Goal: Find specific page/section: Find specific page/section

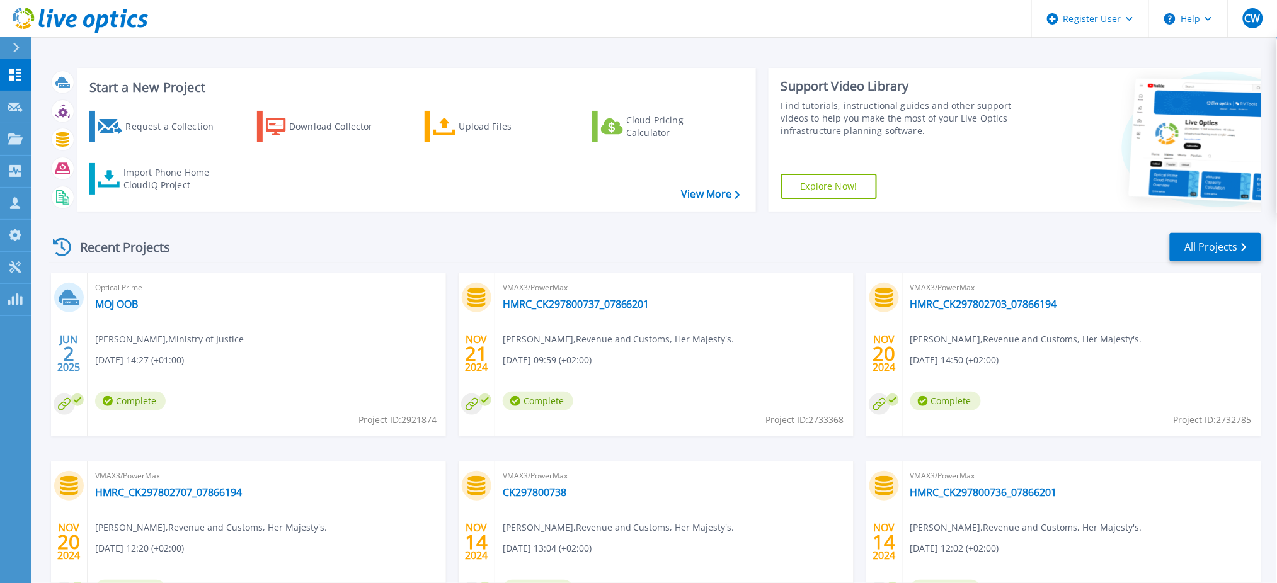
click at [18, 55] on div at bounding box center [21, 47] width 20 height 21
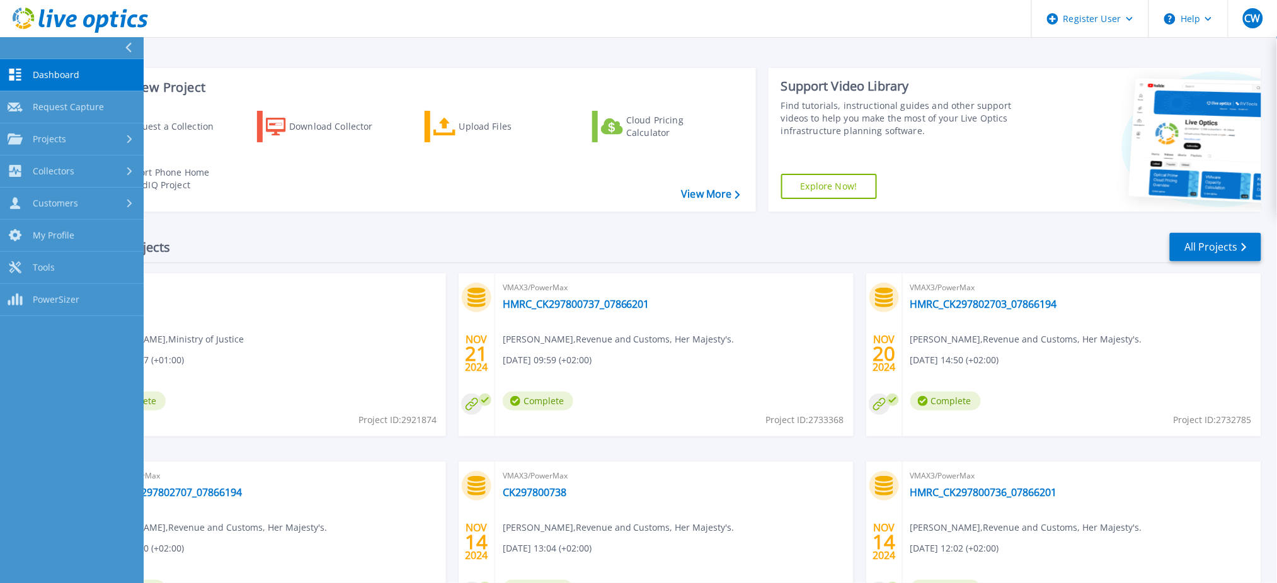
click at [18, 55] on button at bounding box center [72, 48] width 144 height 22
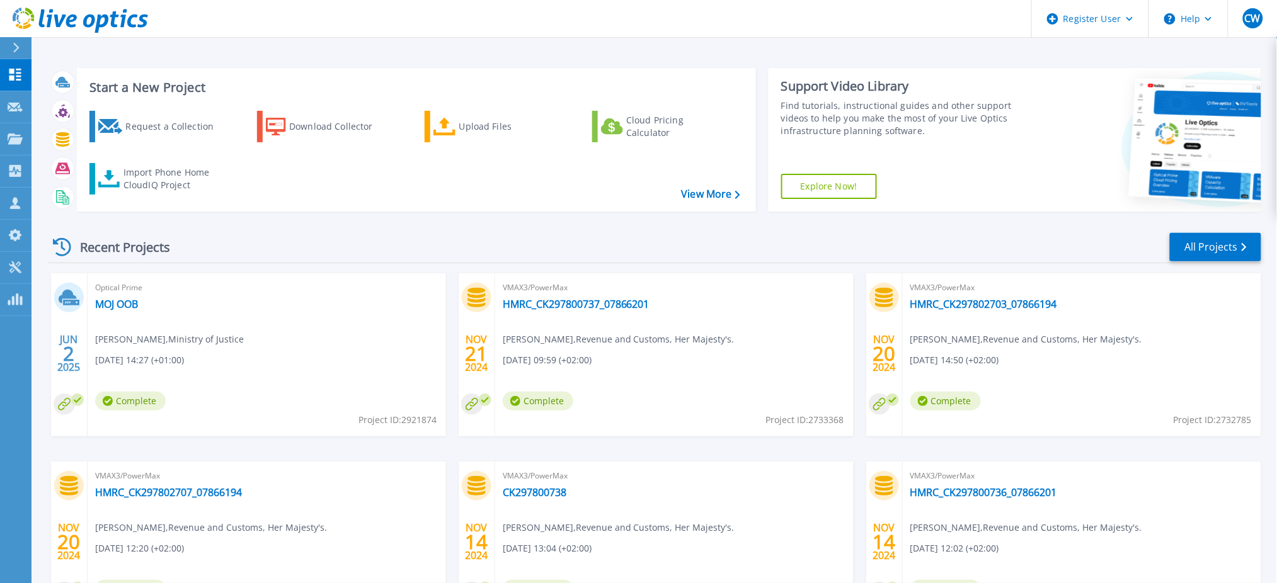
click at [236, 20] on header "Register User Help CW Dell User Carl Williams Carl.Williams@dell.com Dell My Pr…" at bounding box center [638, 19] width 1277 height 38
click at [13, 76] on icon at bounding box center [15, 75] width 12 height 12
click at [1210, 248] on link "All Projects" at bounding box center [1215, 247] width 91 height 28
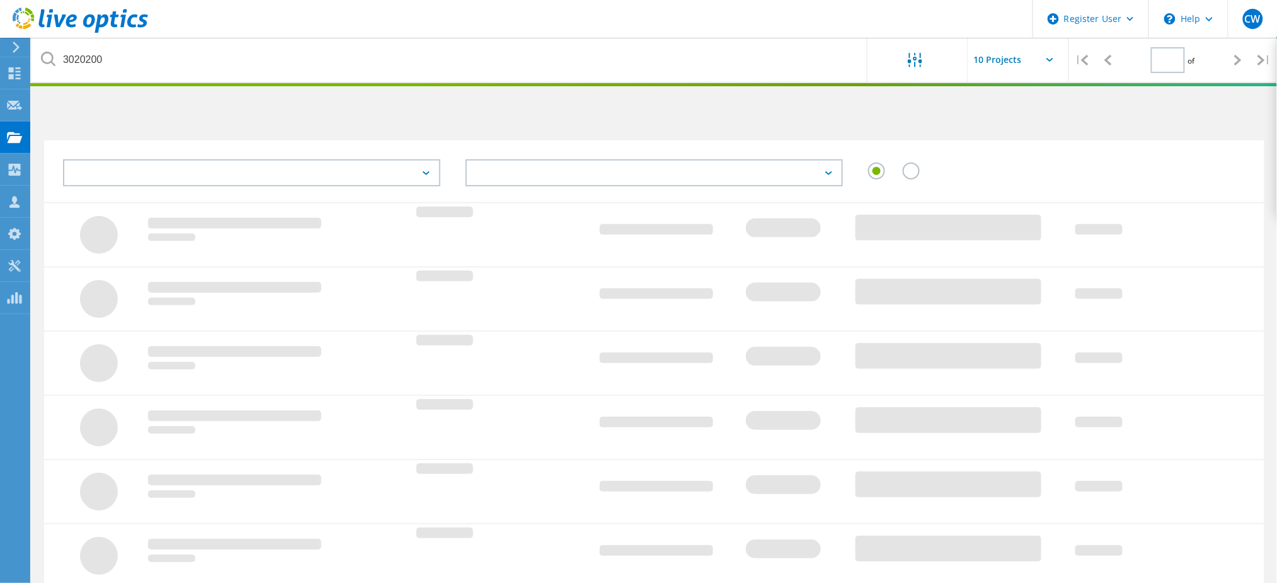
type input "1"
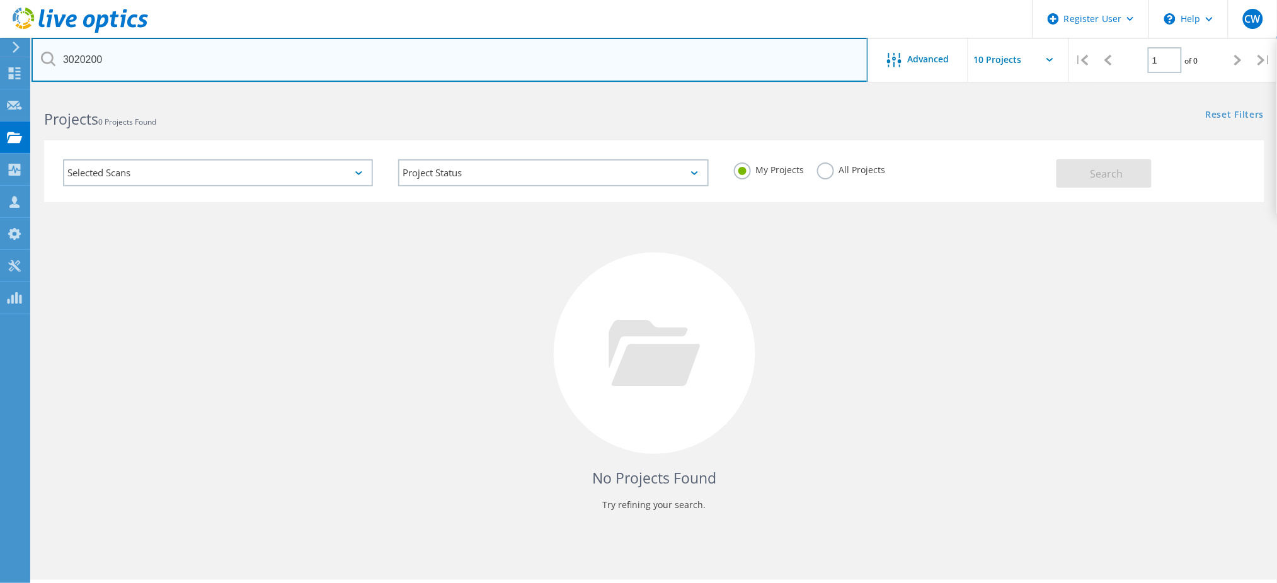
click at [354, 44] on input "3020200" at bounding box center [450, 60] width 837 height 44
click at [301, 64] on input "3020200" at bounding box center [450, 60] width 837 height 44
paste input "CRK00223911828"
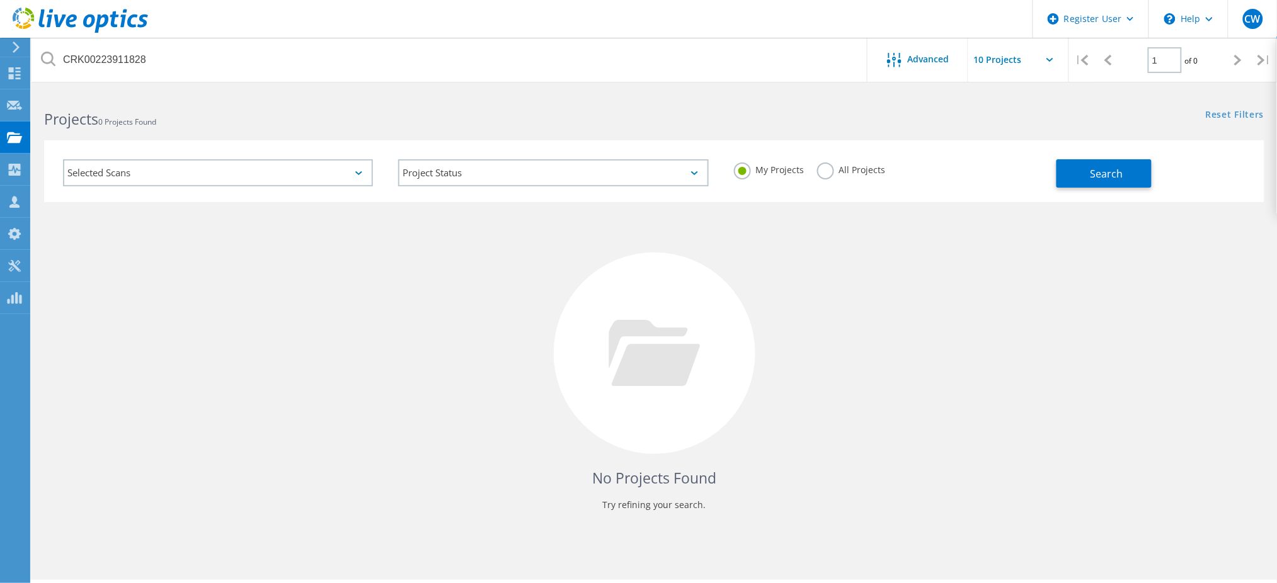
click at [835, 178] on div "All Projects" at bounding box center [851, 172] width 69 height 18
click at [830, 171] on label "All Projects" at bounding box center [851, 169] width 69 height 12
click at [0, 0] on input "All Projects" at bounding box center [0, 0] width 0 height 0
click at [1096, 173] on span "Search" at bounding box center [1107, 174] width 33 height 14
click at [924, 64] on span "Advanced" at bounding box center [929, 59] width 42 height 9
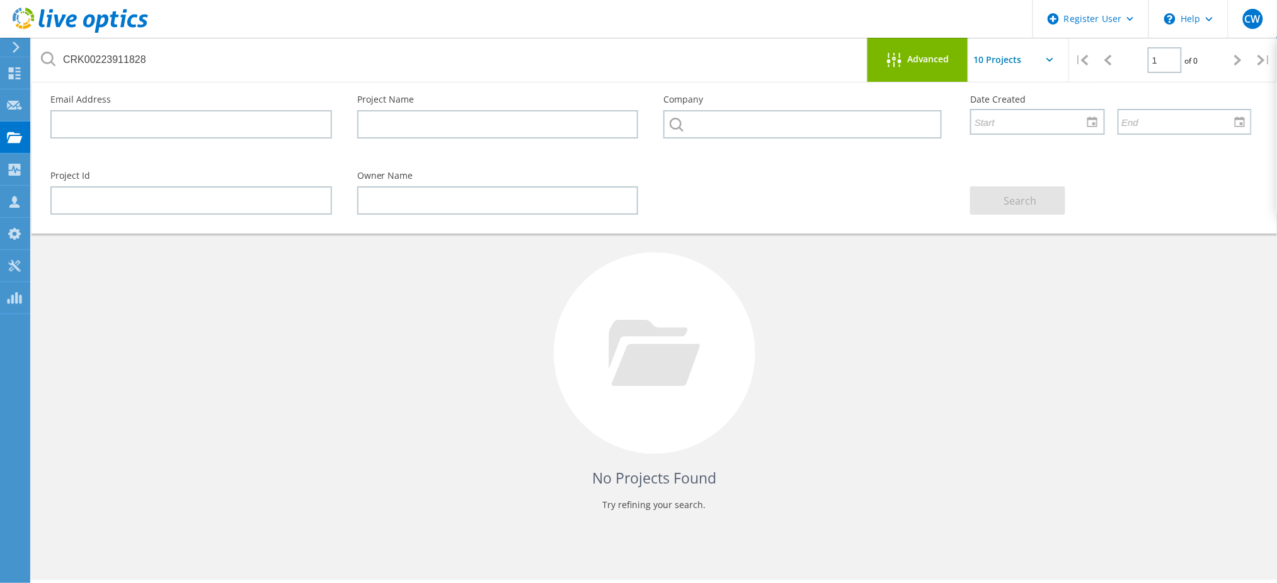
click at [924, 64] on span "Advanced" at bounding box center [929, 59] width 42 height 9
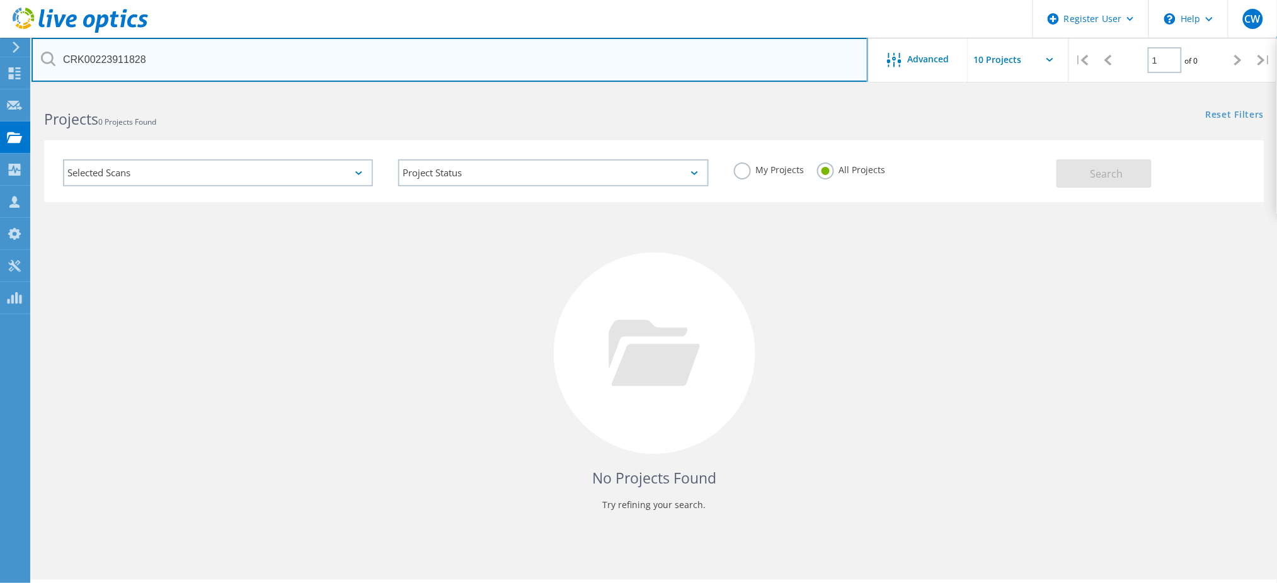
click at [308, 65] on input "CRK00223911828" at bounding box center [450, 60] width 837 height 44
type input "3020200"
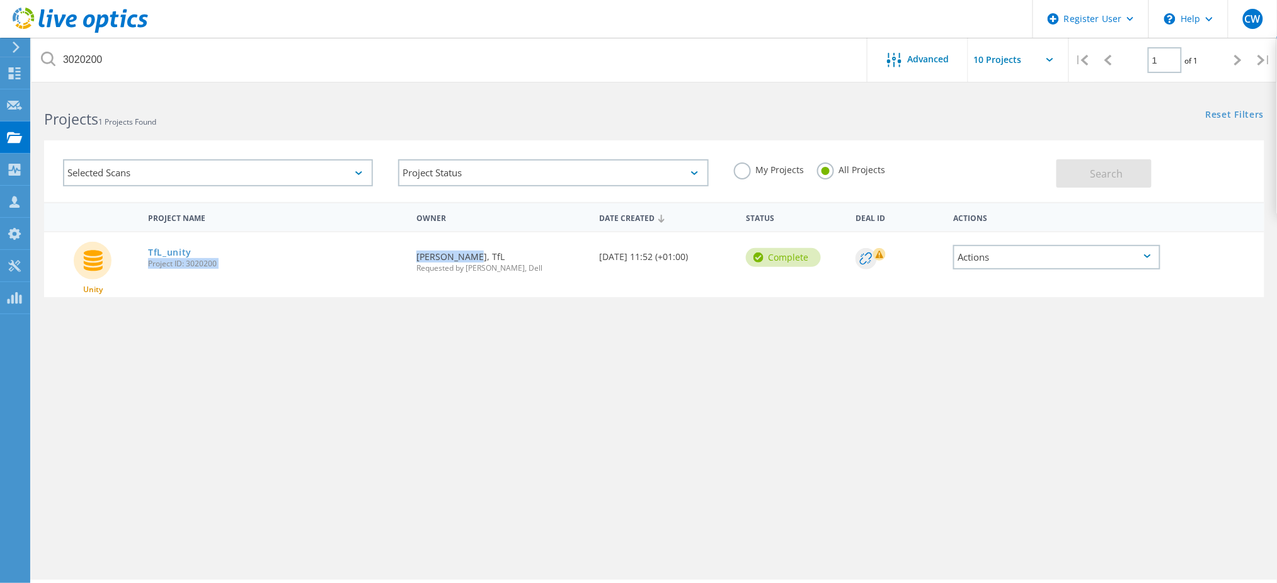
drag, startPoint x: 464, startPoint y: 251, endPoint x: 409, endPoint y: 256, distance: 55.7
click at [409, 256] on div "Unity TfL_unity Project ID: 3020200 Requested By James Keith, TfL Requested by …" at bounding box center [654, 265] width 1221 height 65
copy div "Requested By James Keith"
click at [894, 60] on icon at bounding box center [894, 60] width 14 height 14
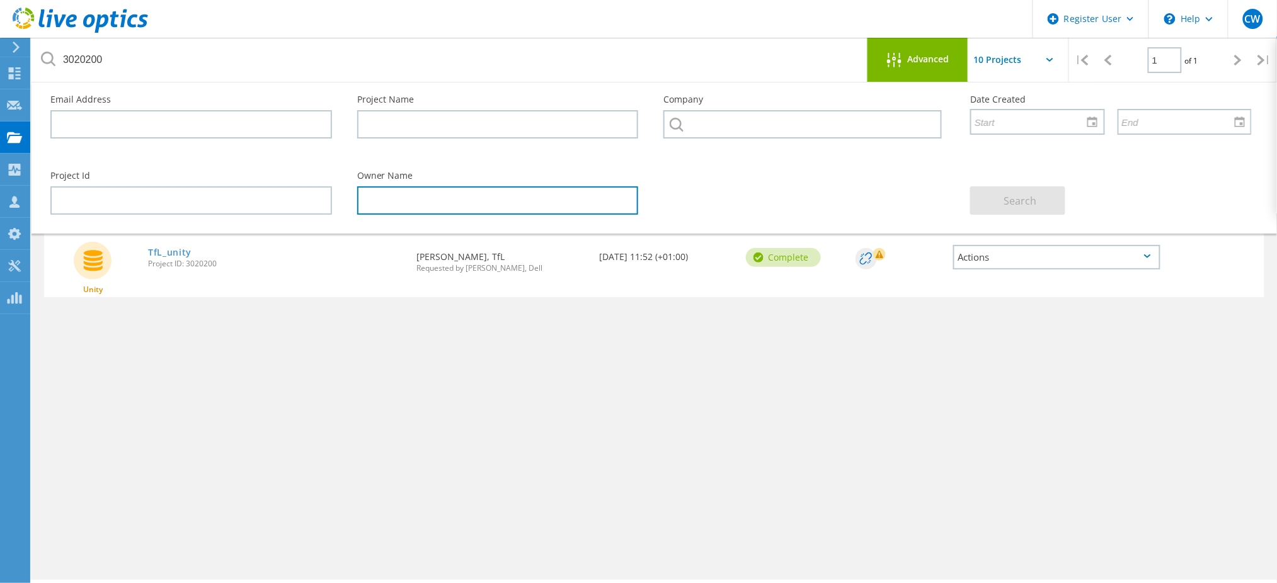
click at [410, 197] on input "text" at bounding box center [498, 201] width 282 height 28
paste input "James Keith"
type input "James Keith"
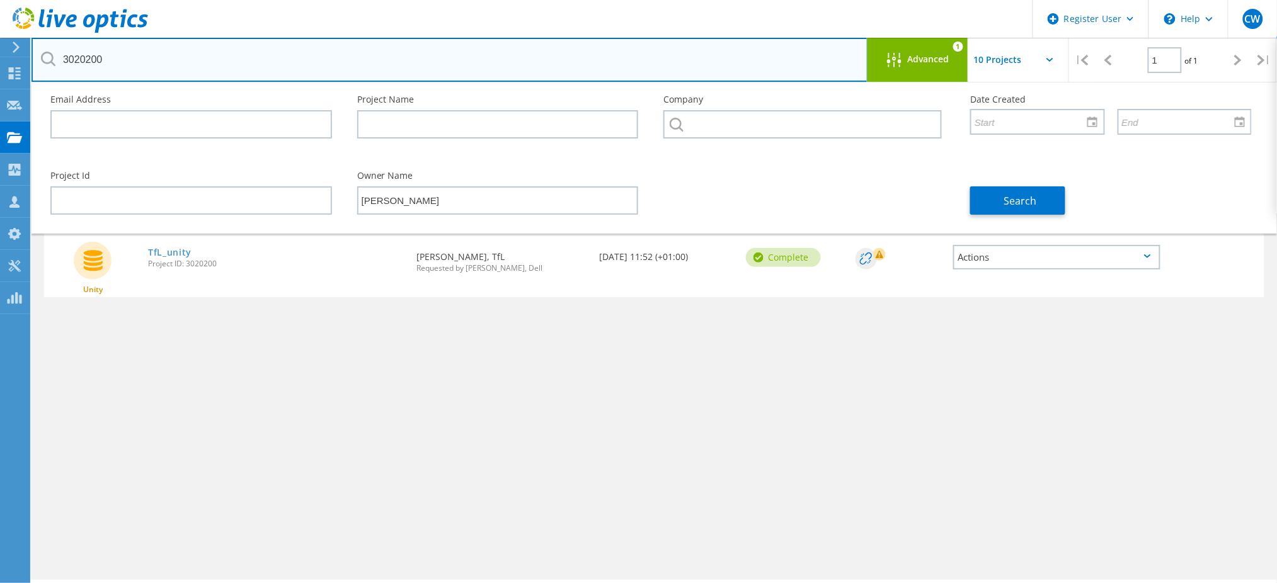
click at [404, 64] on input "3020200" at bounding box center [450, 60] width 837 height 44
type input "3"
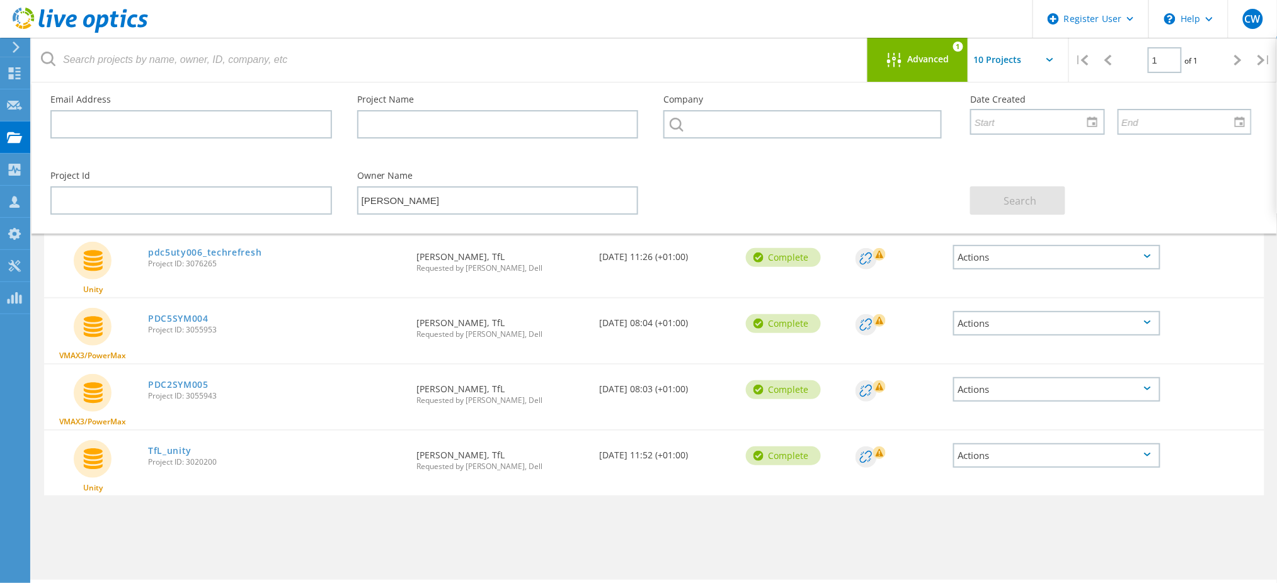
click at [1145, 456] on div "Actions" at bounding box center [1056, 456] width 207 height 25
click at [1113, 441] on div "Download PPT" at bounding box center [1057, 447] width 205 height 20
click at [1146, 387] on icon at bounding box center [1147, 389] width 7 height 4
click at [1081, 372] on div "Download PPT" at bounding box center [1057, 381] width 205 height 20
click at [1145, 321] on icon at bounding box center [1147, 323] width 7 height 4
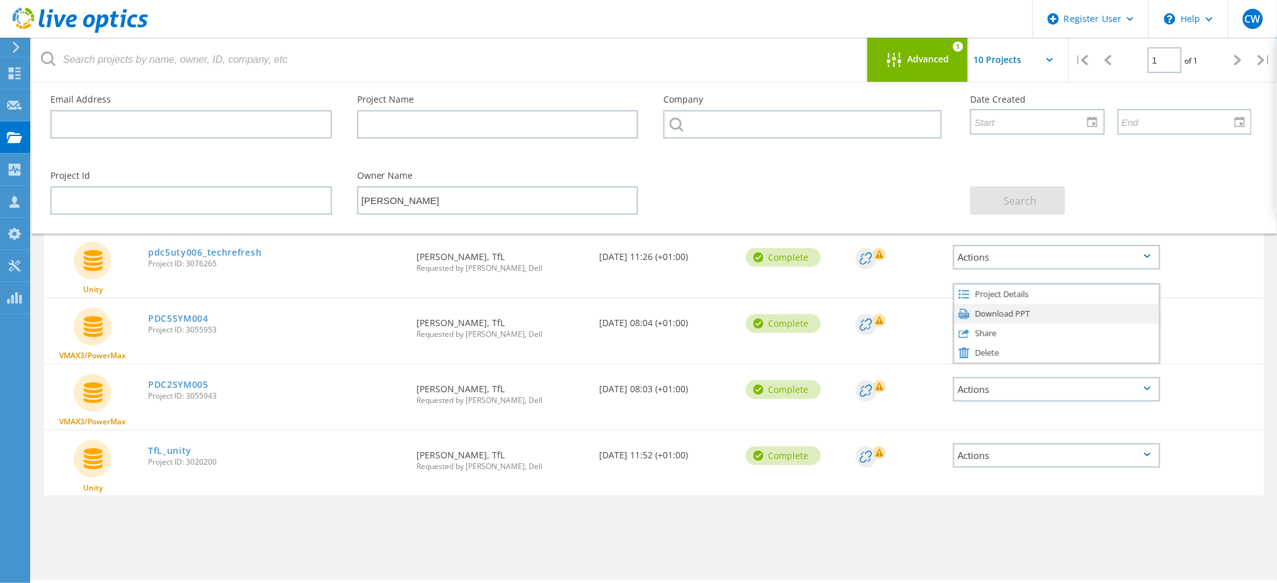
click at [1034, 313] on div "Download PPT" at bounding box center [1057, 314] width 205 height 20
click at [1055, 253] on div "Actions" at bounding box center [1056, 257] width 207 height 25
click at [1007, 247] on div "Download PPT" at bounding box center [1057, 248] width 205 height 20
click at [205, 250] on link "pdc5uty006_techrefresh" at bounding box center [204, 252] width 113 height 9
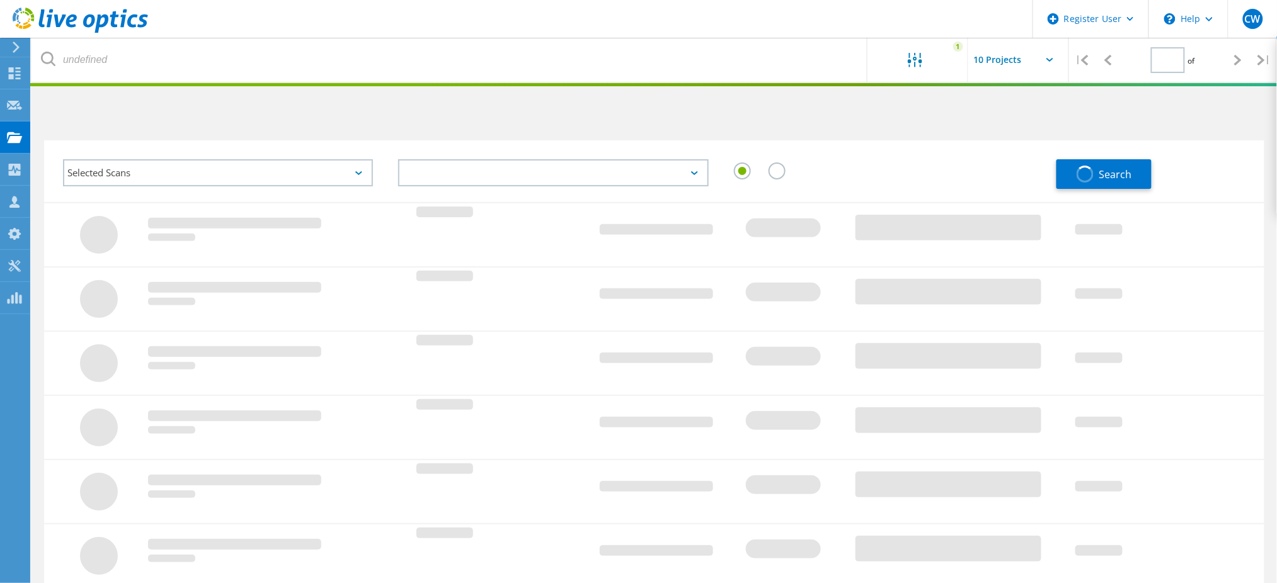
type input "1"
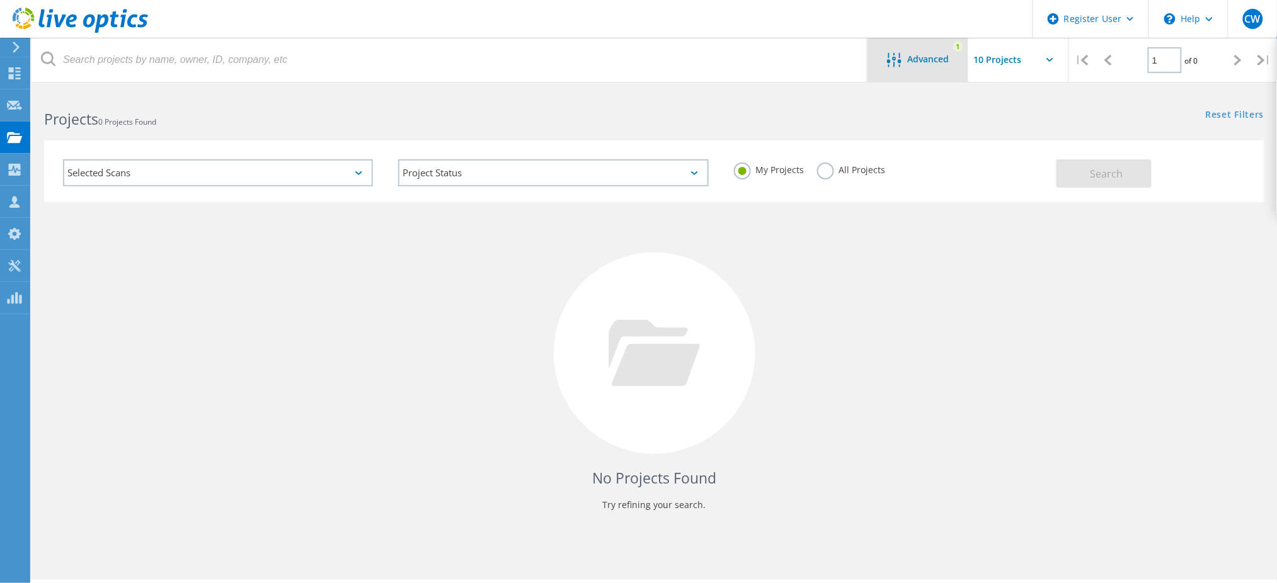
click at [923, 61] on span "Advanced" at bounding box center [929, 59] width 42 height 9
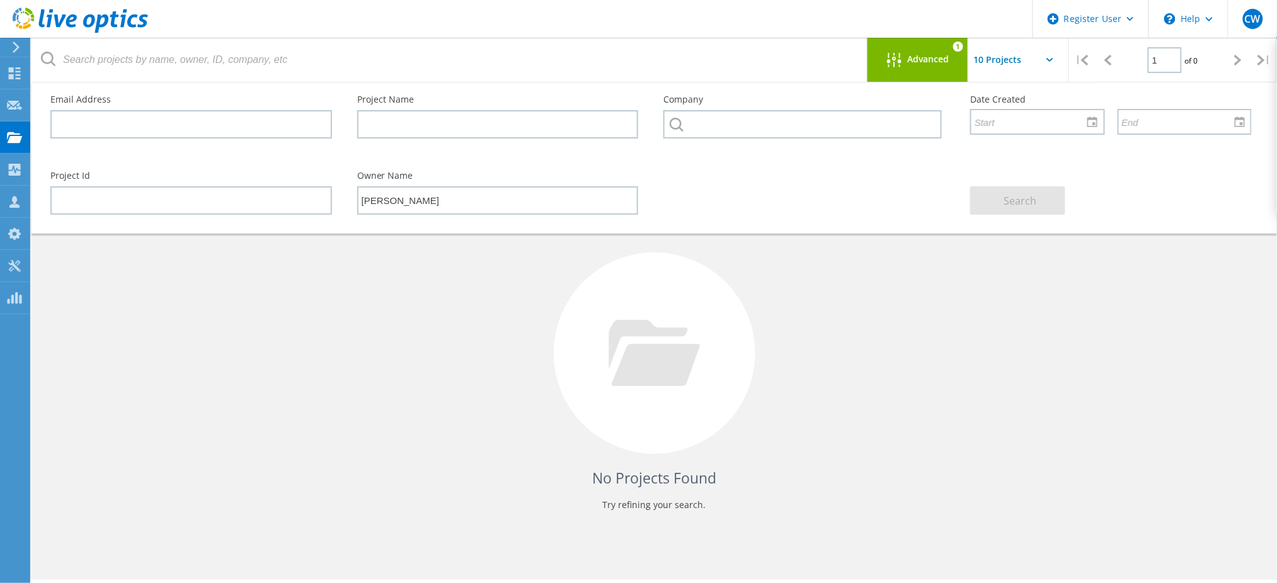
click at [740, 281] on div "No Projects Found Try refining your search." at bounding box center [654, 365] width 1221 height 326
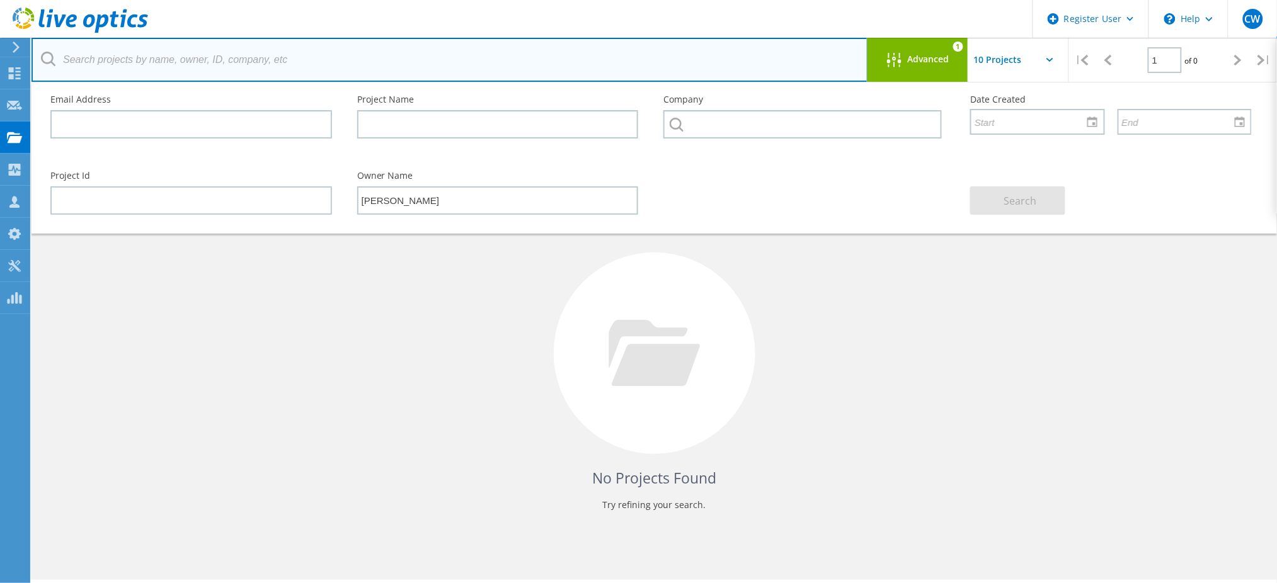
click at [787, 57] on input "text" at bounding box center [450, 60] width 837 height 44
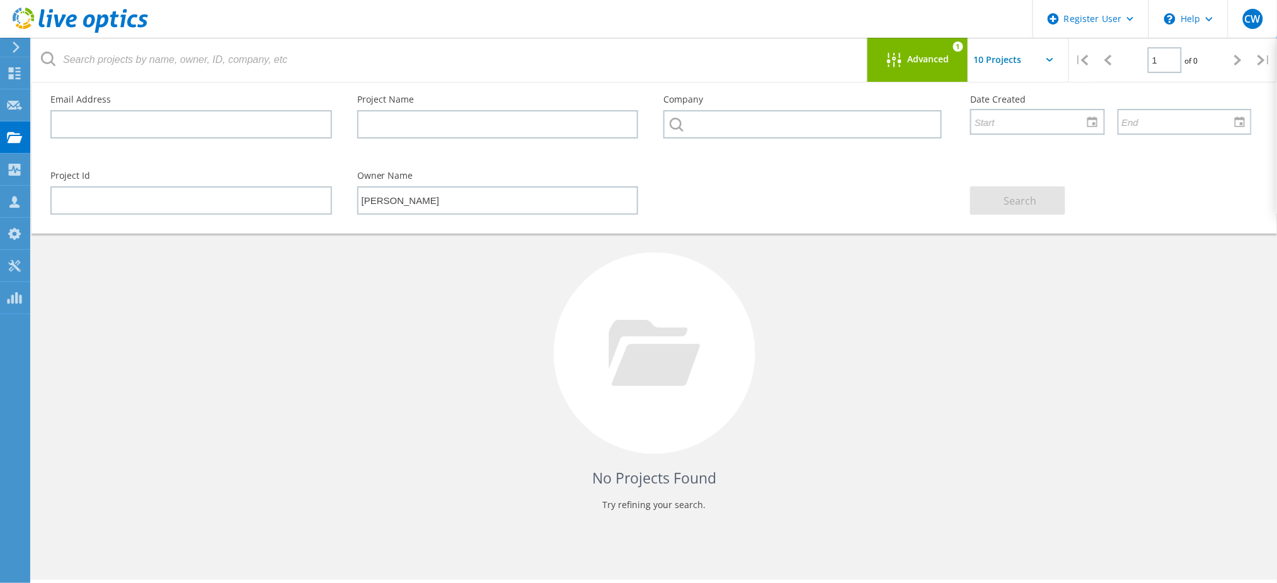
click at [518, 308] on div "No Projects Found Try refining your search." at bounding box center [654, 365] width 1221 height 326
click at [515, 297] on div "No Projects Found Try refining your search." at bounding box center [654, 365] width 1221 height 326
drag, startPoint x: 905, startPoint y: 49, endPoint x: 885, endPoint y: 41, distance: 21.8
click at [885, 41] on div "Advanced 1" at bounding box center [918, 60] width 101 height 44
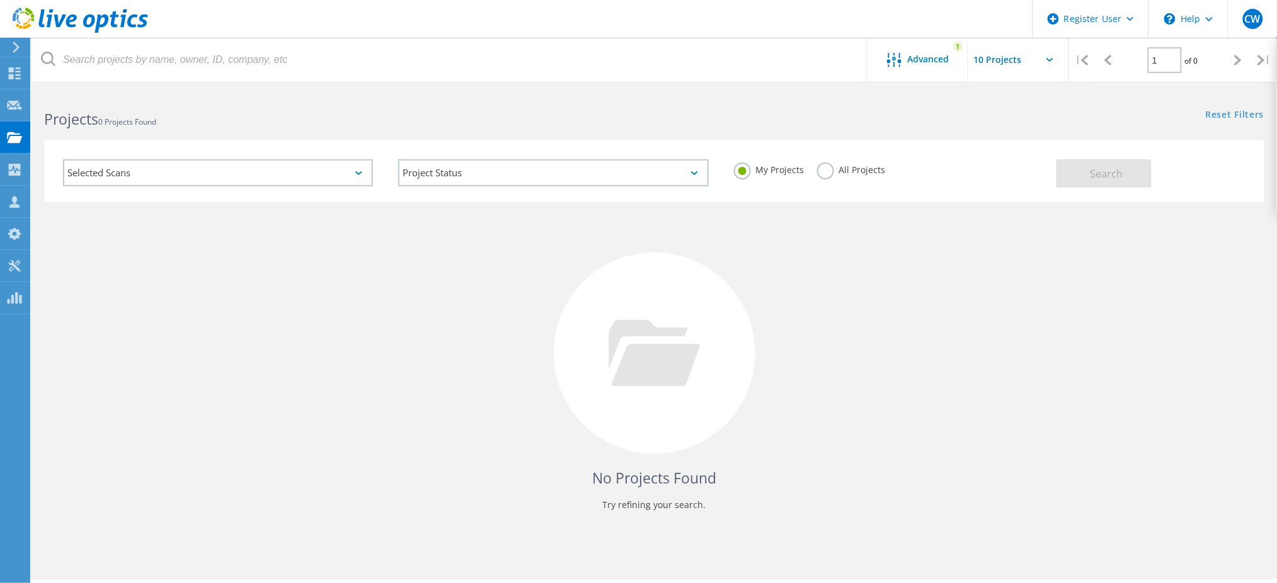
click at [829, 174] on label "All Projects" at bounding box center [851, 169] width 69 height 12
click at [0, 0] on input "All Projects" at bounding box center [0, 0] width 0 height 0
click at [1106, 175] on span "Search" at bounding box center [1107, 174] width 33 height 14
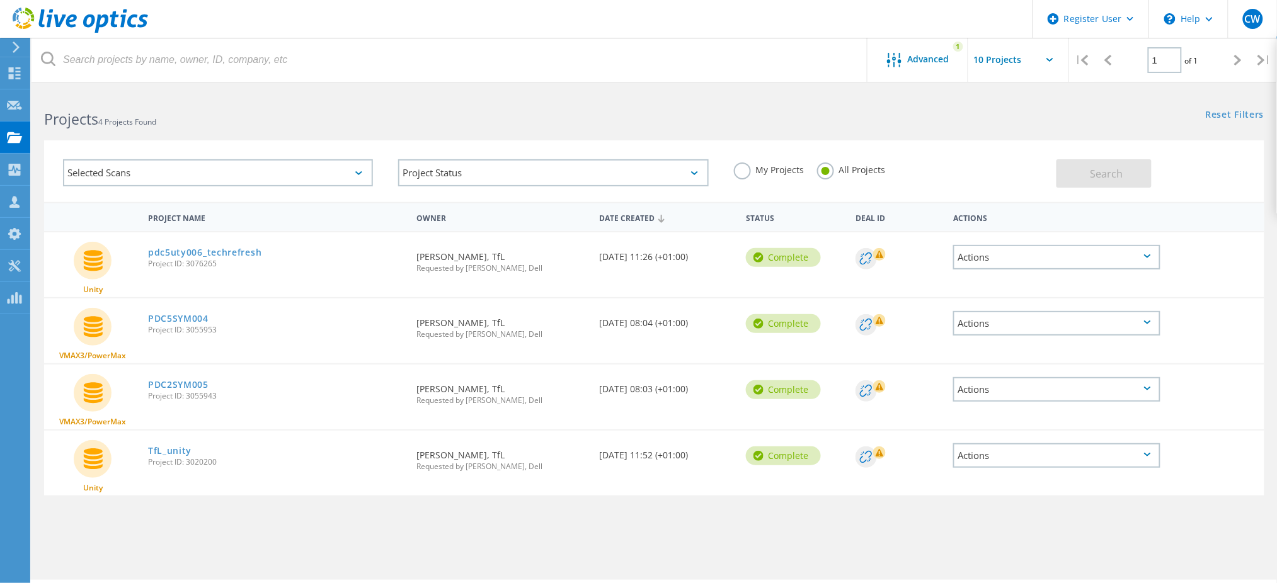
click at [209, 460] on span "Project ID: 3020200" at bounding box center [276, 463] width 256 height 8
copy span "3020200"
click at [202, 260] on span "Project ID: 3076265" at bounding box center [276, 264] width 256 height 8
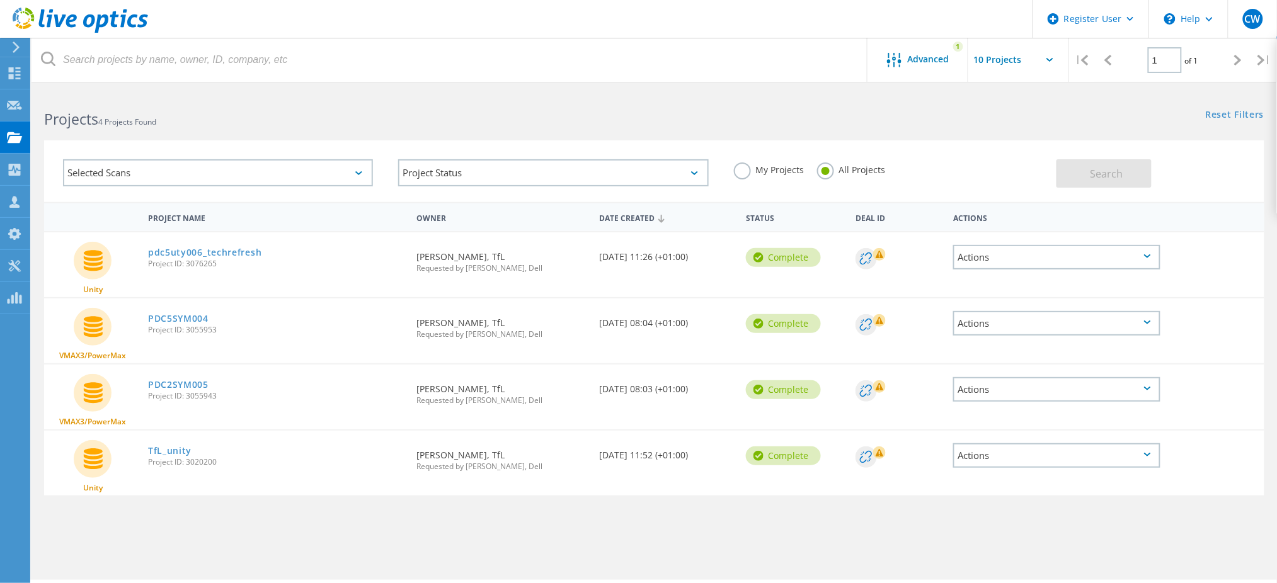
copy span "3076265"
click at [195, 319] on link "PDC5SYM004" at bounding box center [178, 318] width 60 height 9
